Goal: Information Seeking & Learning: Find specific fact

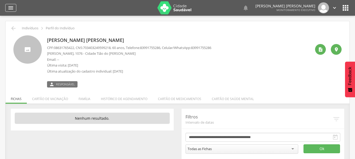
click at [14, 10] on icon "" at bounding box center [11, 8] width 6 height 6
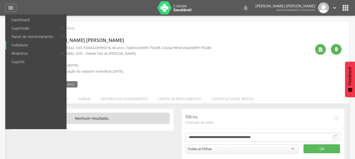
click at [21, 45] on link "Indivíduos" at bounding box center [36, 45] width 60 height 8
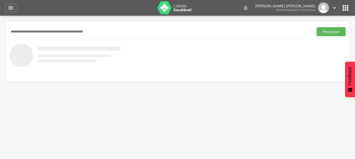
click at [33, 32] on input "text" at bounding box center [160, 31] width 302 height 9
type input "*"
type input "**********"
click at [316, 27] on button "Pesquisar" at bounding box center [330, 31] width 29 height 9
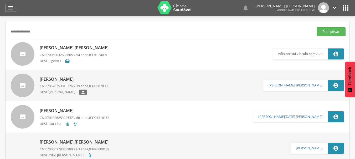
click at [59, 86] on span "706207530157266" at bounding box center [61, 86] width 28 height 5
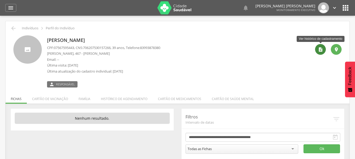
click at [322, 50] on icon "" at bounding box center [320, 49] width 5 height 5
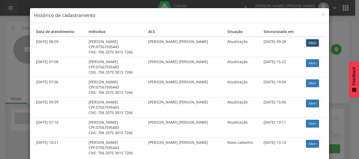
click at [306, 43] on link "Abrir" at bounding box center [312, 43] width 13 height 8
click at [322, 13] on span "×" at bounding box center [323, 14] width 3 height 7
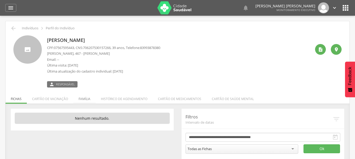
click at [83, 98] on li "Família" at bounding box center [84, 98] width 22 height 12
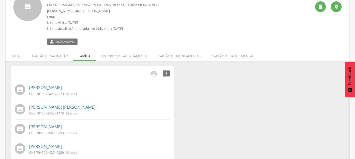
scroll to position [51, 0]
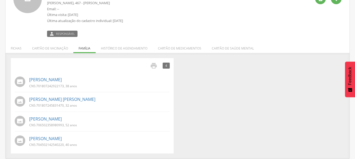
click at [76, 85] on p "CNS: 701807242922173 , 38 anos" at bounding box center [53, 86] width 48 height 4
click at [76, 87] on p "CNS: 701807242922173 , 38 anos" at bounding box center [53, 86] width 48 height 4
click at [54, 81] on link "[PERSON_NAME]" at bounding box center [45, 80] width 33 height 6
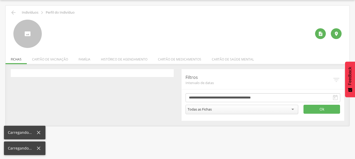
scroll to position [16, 0]
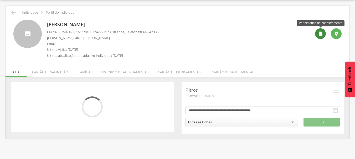
click at [321, 36] on icon "" at bounding box center [320, 33] width 5 height 5
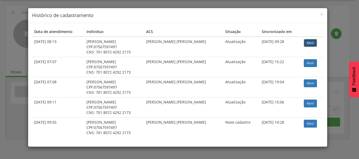
click at [307, 41] on link "Abrir" at bounding box center [310, 43] width 13 height 8
click at [322, 14] on span "×" at bounding box center [321, 14] width 3 height 7
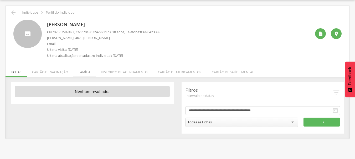
click at [86, 72] on li "Família" at bounding box center [84, 71] width 22 height 12
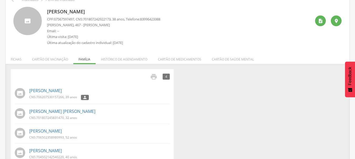
scroll to position [0, 0]
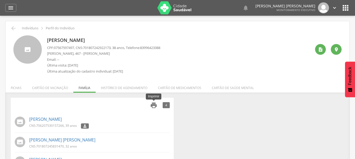
click at [152, 107] on icon "" at bounding box center [153, 105] width 7 height 7
click at [220, 104] on div " 4 Nenhum outro membro da família cadastrado. Reginaldo da Silva CNS: 70620753…" at bounding box center [177, 146] width 341 height 97
click at [57, 47] on span "07567597497" at bounding box center [64, 47] width 20 height 5
drag, startPoint x: 86, startPoint y: 48, endPoint x: 116, endPoint y: 47, distance: 29.9
click at [116, 47] on p "CPF: 07567597497 , CNS: 701807242922173 , 38 anos, Telefone: 83996423388" at bounding box center [103, 47] width 113 height 5
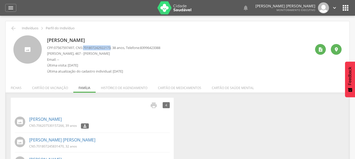
copy p "701807242922173"
click at [42, 119] on link "[PERSON_NAME]" at bounding box center [45, 120] width 33 height 6
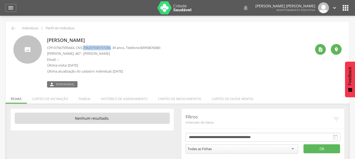
drag, startPoint x: 86, startPoint y: 47, endPoint x: 116, endPoint y: 48, distance: 29.4
click at [116, 48] on p "CPF: 07567595443 , CNS: 706207530157266 , 39 anos, Telefone: 83993878380" at bounding box center [103, 47] width 113 height 5
copy span "706207530157266"
click at [85, 98] on li "Família" at bounding box center [84, 98] width 22 height 12
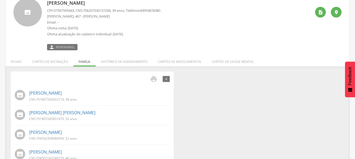
scroll to position [51, 0]
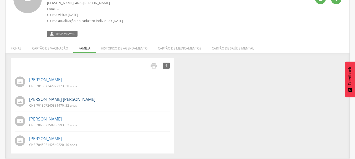
click at [53, 100] on link "José Leandro da Silva" at bounding box center [62, 100] width 66 height 6
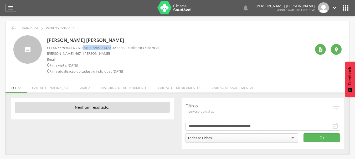
drag, startPoint x: 86, startPoint y: 47, endPoint x: 115, endPoint y: 48, distance: 28.9
click at [111, 48] on span "701807245831470" at bounding box center [97, 47] width 28 height 5
copy span "701807245831470"
click at [81, 88] on li "Família" at bounding box center [84, 87] width 22 height 12
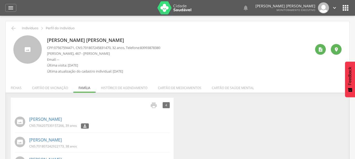
scroll to position [41, 0]
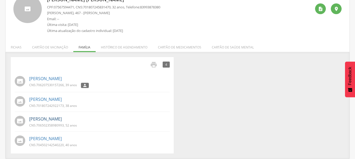
click at [39, 122] on link "Rosane Alves Silva" at bounding box center [45, 119] width 33 height 6
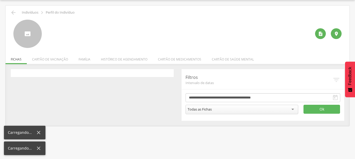
scroll to position [16, 0]
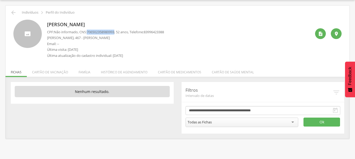
drag, startPoint x: 89, startPoint y: 33, endPoint x: 118, endPoint y: 34, distance: 29.7
click at [118, 34] on p "CPF: Não informado , CNS: 706502358980993 , 52 anos, Telefone: 83996423388" at bounding box center [105, 32] width 117 height 5
copy span "706502358980993"
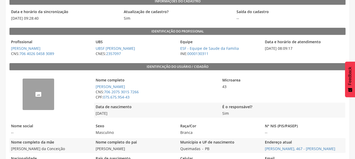
scroll to position [60, 0]
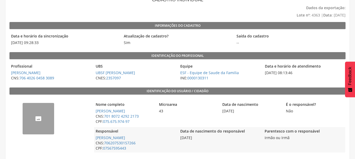
scroll to position [34, 0]
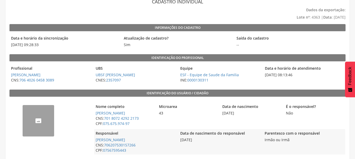
scroll to position [34, 0]
